Goal: Task Accomplishment & Management: Manage account settings

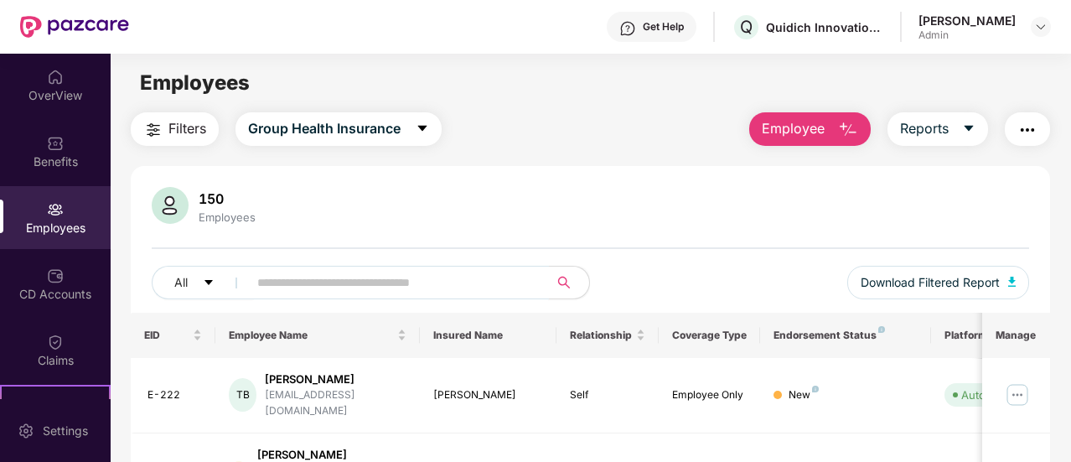
click at [292, 277] on input "text" at bounding box center [391, 282] width 269 height 25
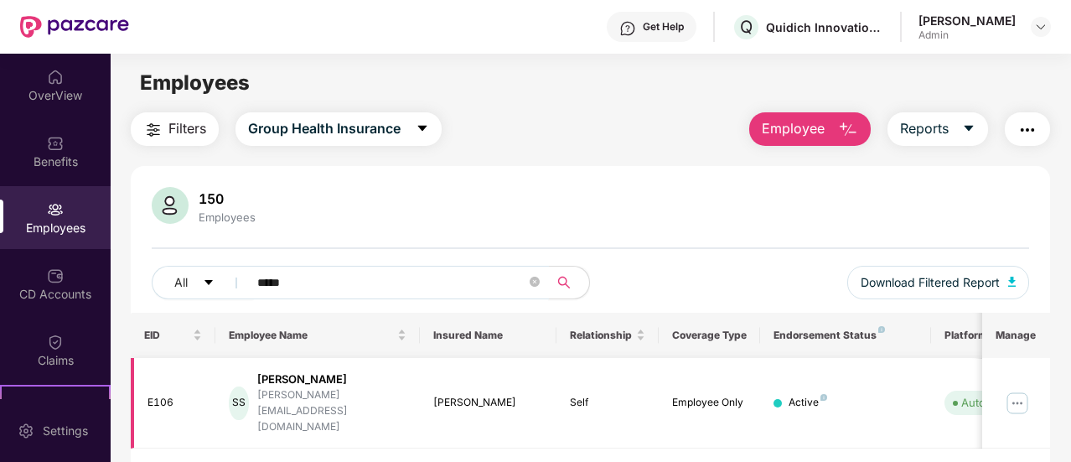
type input "*****"
click at [1030, 391] on img at bounding box center [1017, 403] width 27 height 27
click at [650, 197] on div "150 Employees" at bounding box center [590, 207] width 877 height 40
click at [1029, 390] on img at bounding box center [1017, 403] width 27 height 27
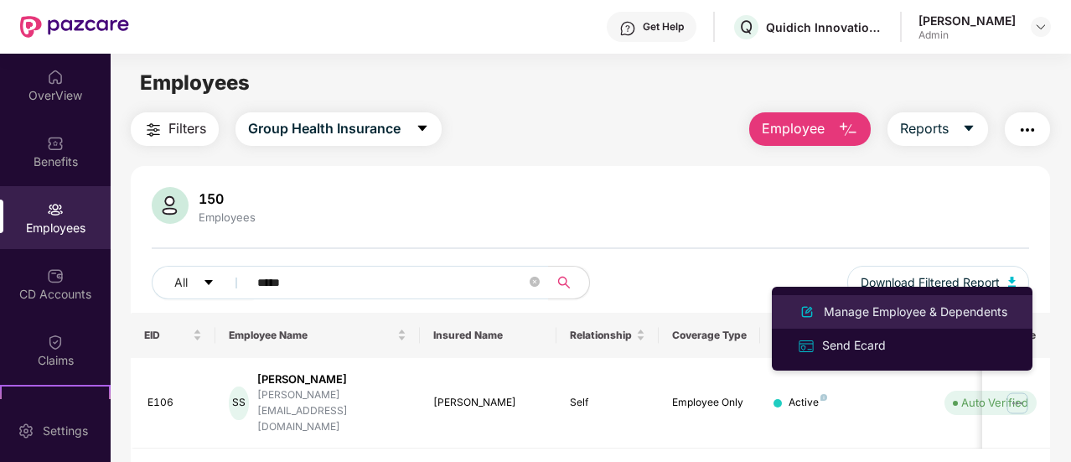
click at [975, 318] on div "Manage Employee & Dependents" at bounding box center [915, 311] width 190 height 18
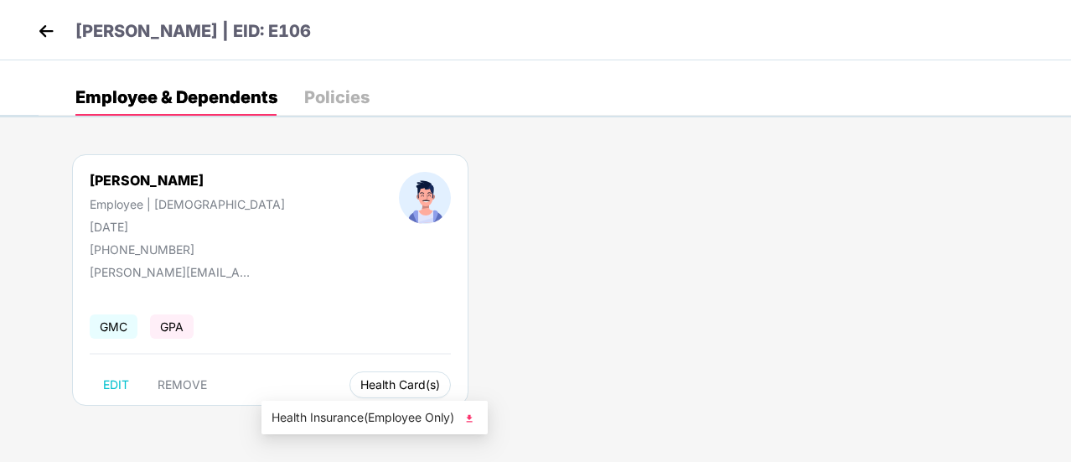
click at [360, 389] on span "Health Card(s)" at bounding box center [400, 384] width 80 height 8
click at [473, 415] on img at bounding box center [469, 418] width 17 height 17
click at [53, 28] on img at bounding box center [46, 30] width 25 height 25
